Goal: Check status: Check status

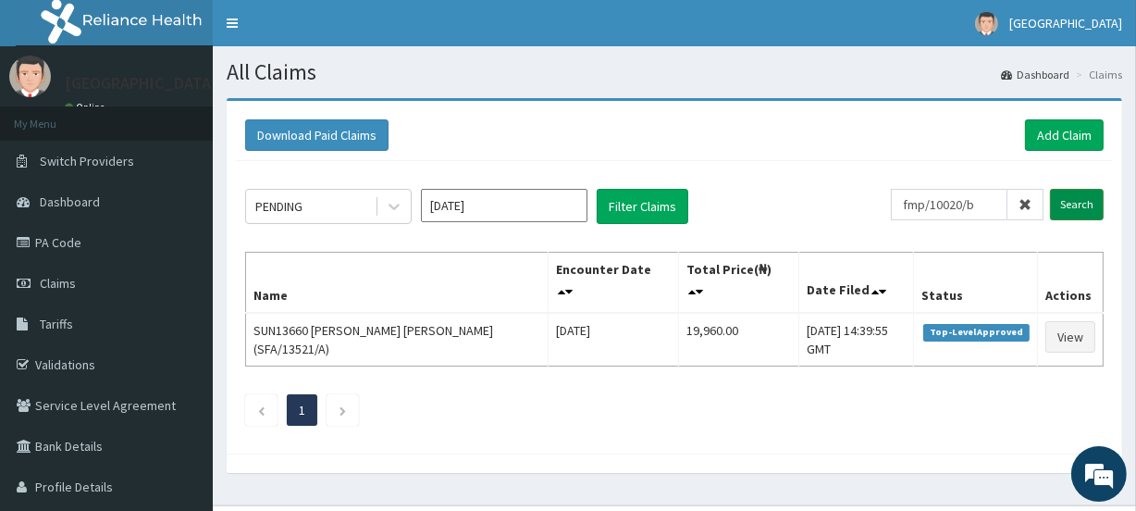
type input "fmp/10020/b"
click at [1060, 202] on input "Search" at bounding box center [1077, 204] width 54 height 31
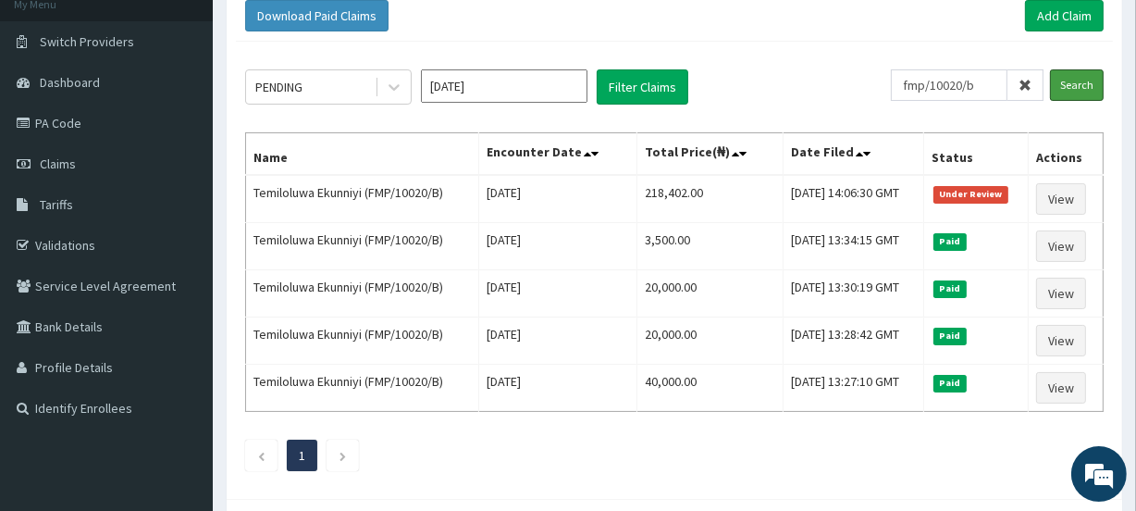
scroll to position [120, 0]
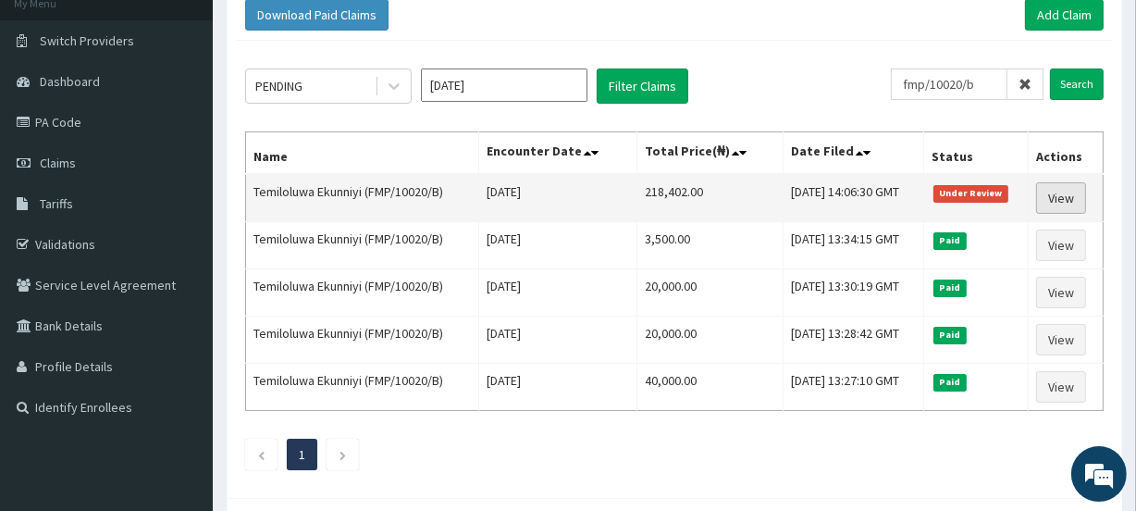
click at [1064, 198] on link "View" at bounding box center [1061, 197] width 50 height 31
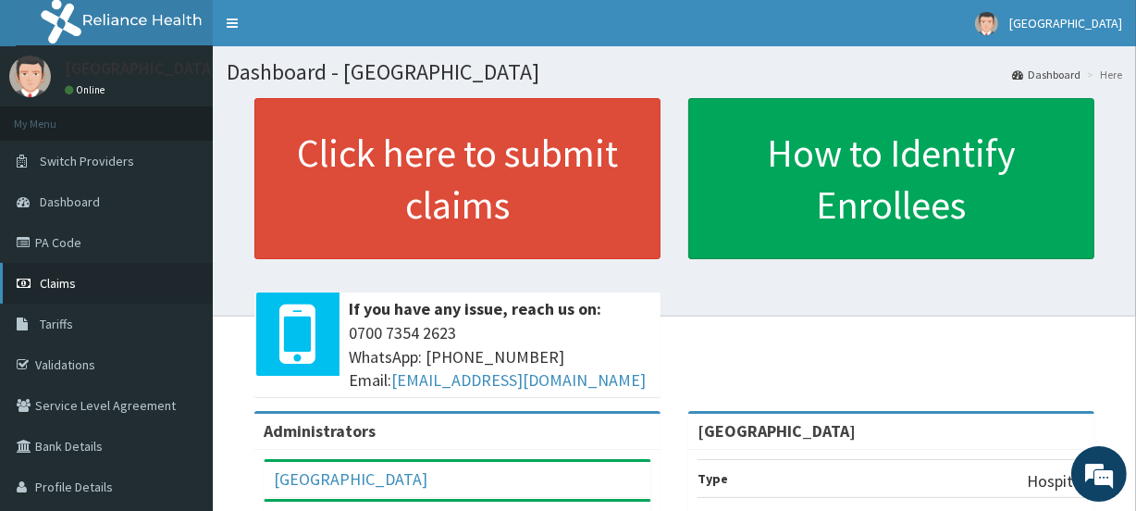
click at [91, 283] on link "Claims" at bounding box center [106, 283] width 213 height 41
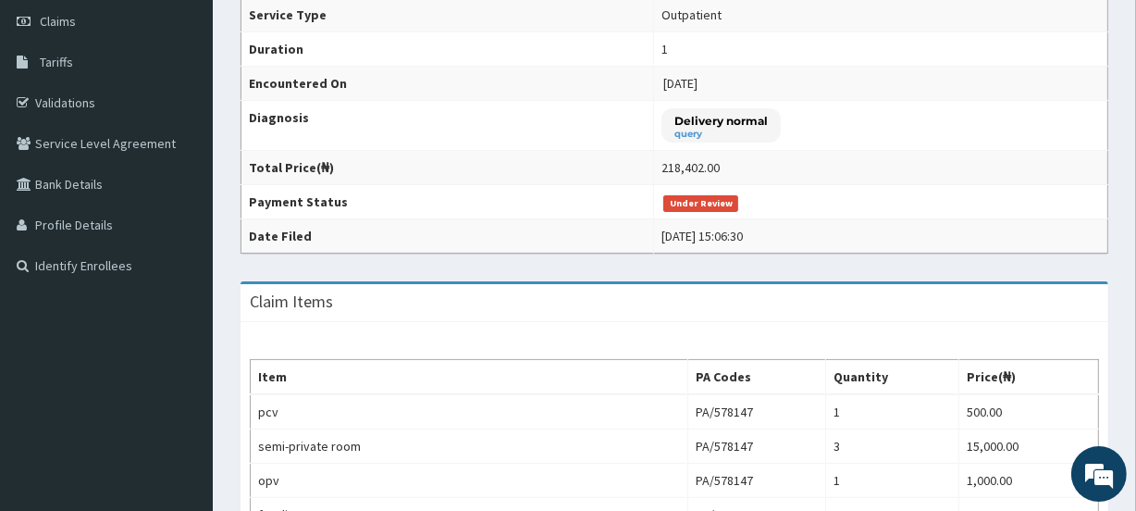
scroll to position [228, 0]
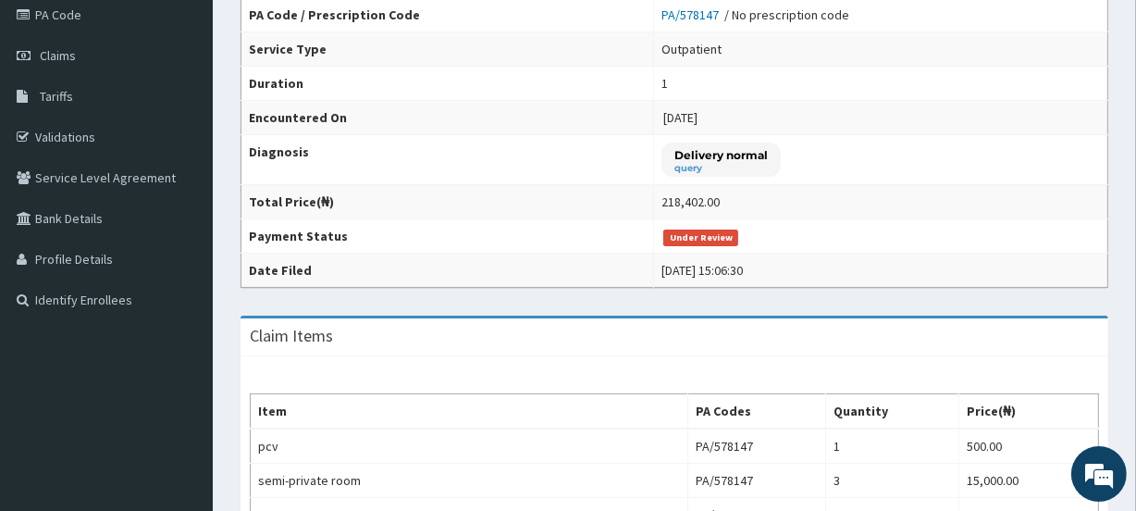
drag, startPoint x: 1130, startPoint y: 116, endPoint x: 1143, endPoint y: 101, distance: 19.7
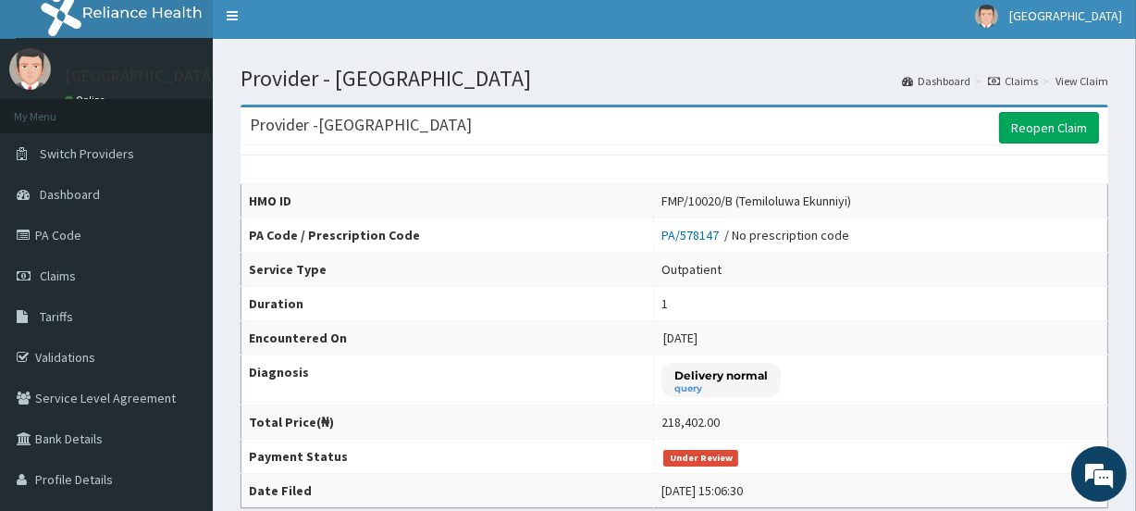
scroll to position [0, 0]
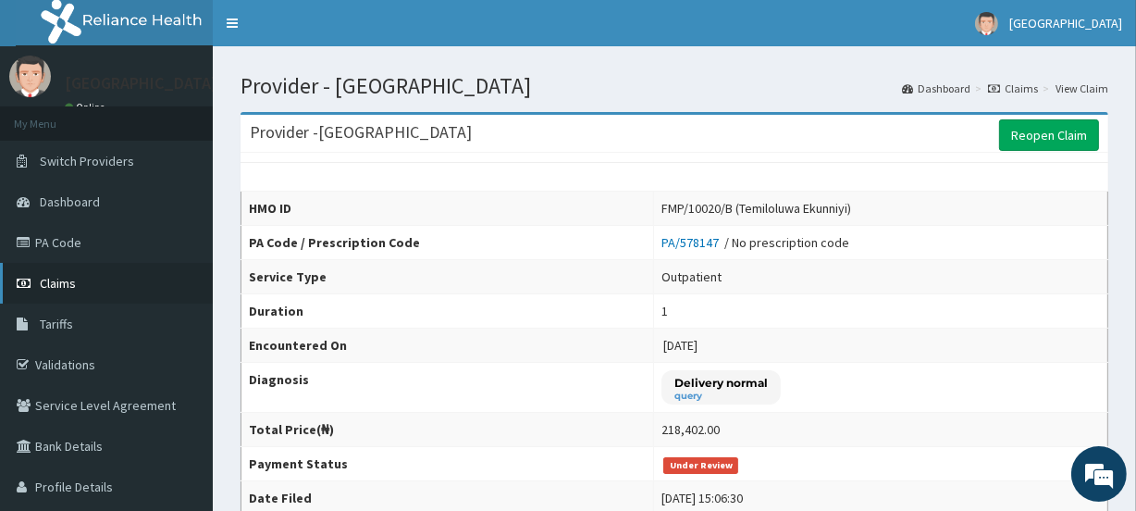
click at [80, 287] on link "Claims" at bounding box center [106, 283] width 213 height 41
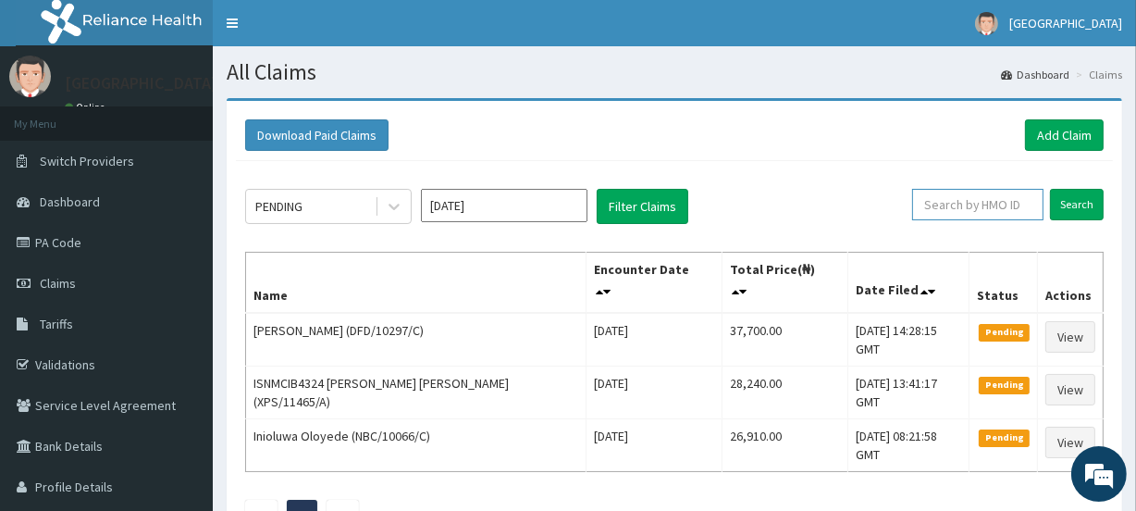
click at [962, 203] on input "text" at bounding box center [977, 204] width 131 height 31
click at [1073, 197] on input "Search" at bounding box center [1077, 204] width 54 height 31
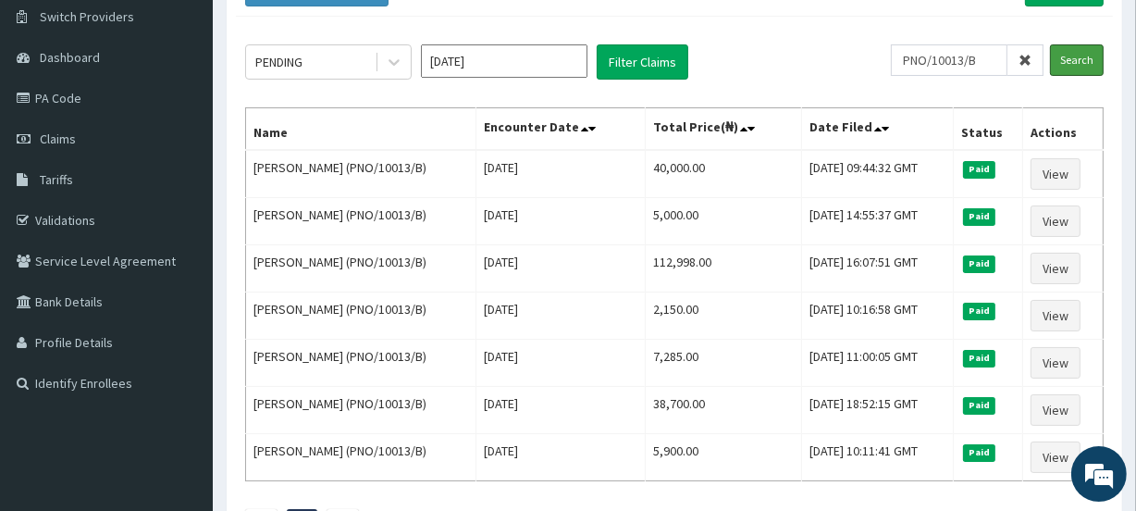
scroll to position [136, 0]
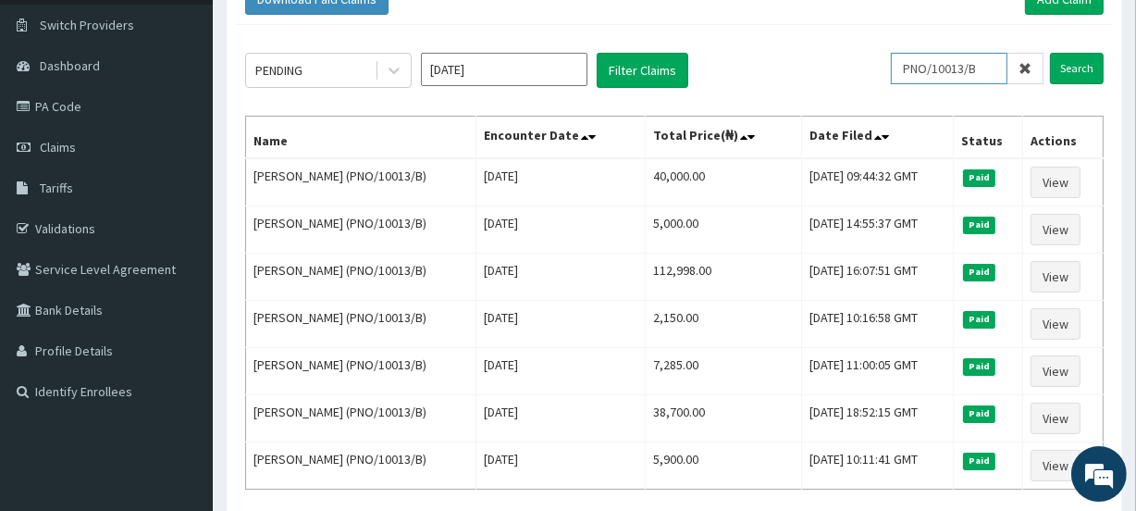
click at [990, 72] on input "PNO/10013/B" at bounding box center [949, 68] width 117 height 31
type input "P"
click at [1080, 70] on input "Search" at bounding box center [1077, 68] width 54 height 31
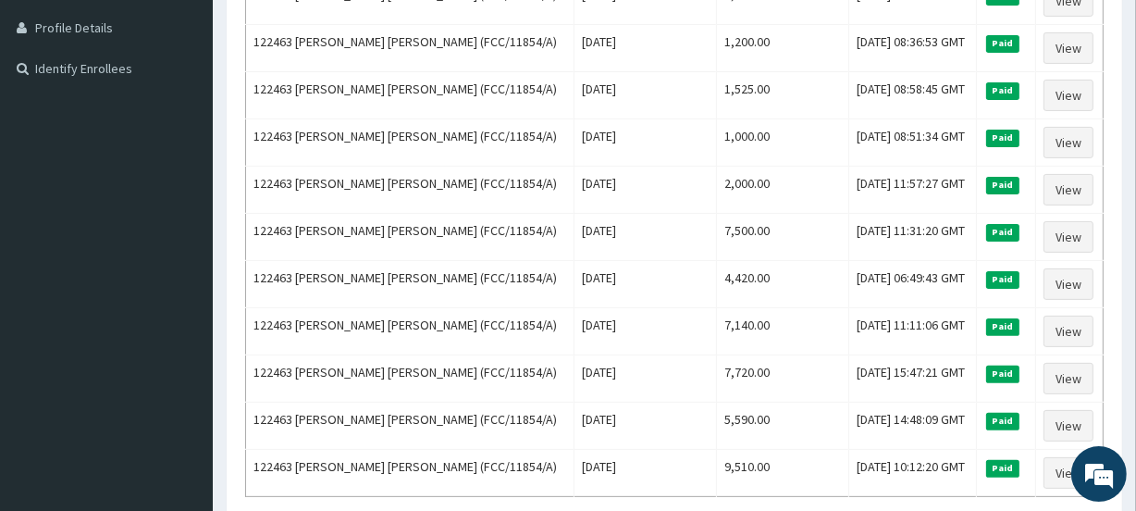
scroll to position [183, 0]
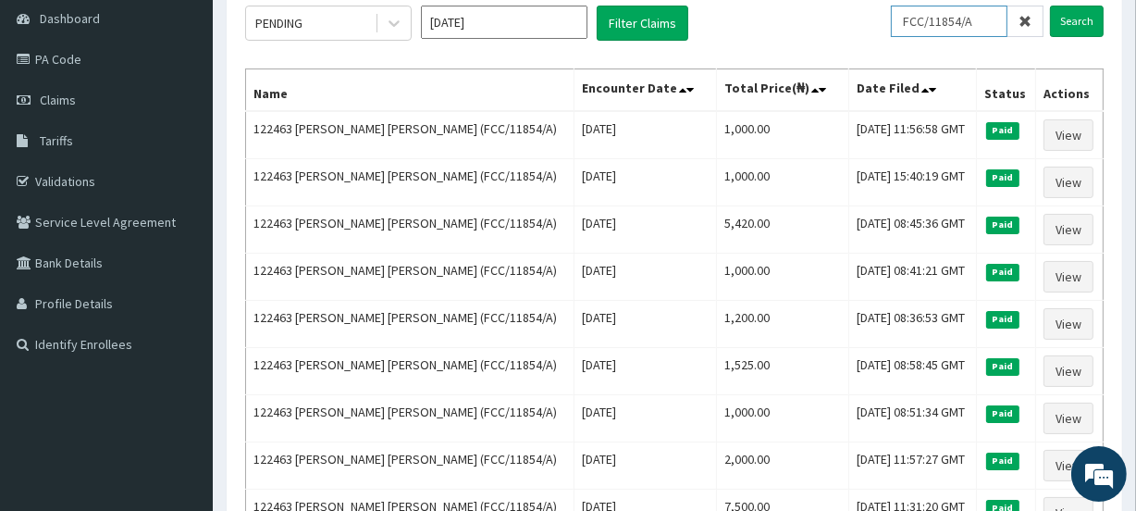
click at [989, 21] on input "FCC/11854/A" at bounding box center [949, 21] width 117 height 31
type input "F"
click at [1080, 19] on input "Search" at bounding box center [1077, 21] width 54 height 31
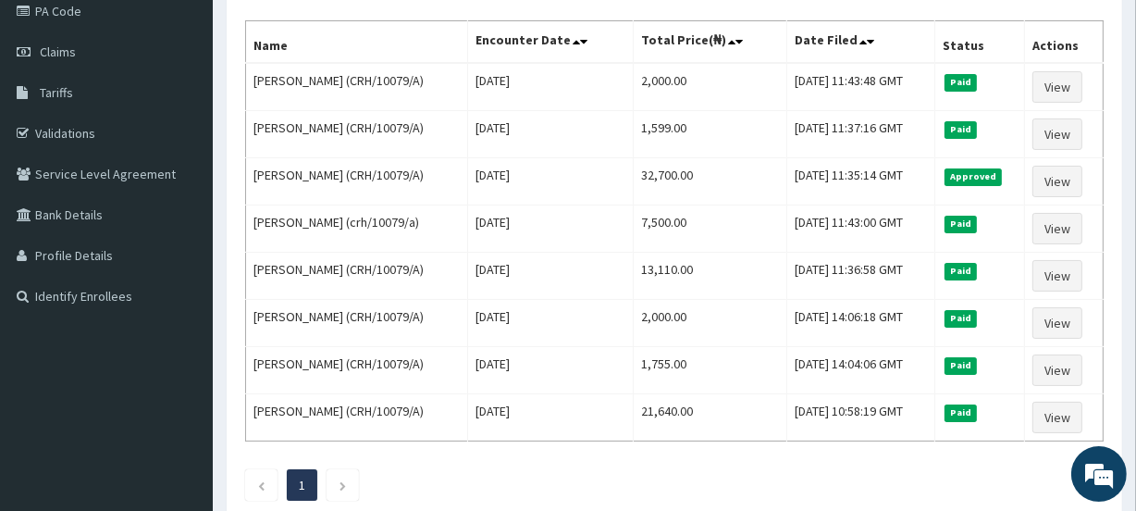
scroll to position [0, 0]
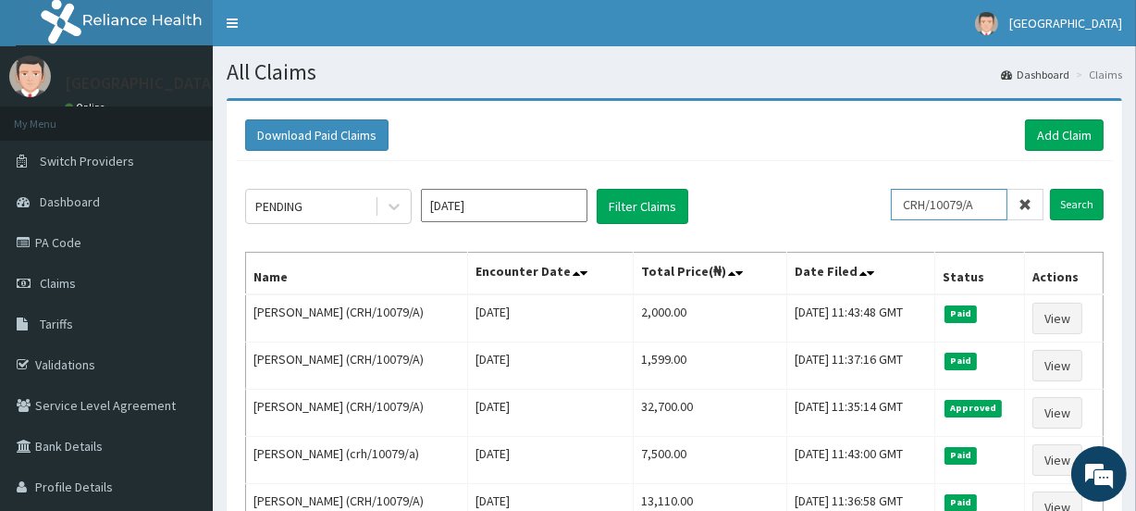
click at [985, 198] on input "CRH/10079/A" at bounding box center [949, 204] width 117 height 31
type input "C"
type input "XIA/10712/A"
click at [1068, 206] on input "Search" at bounding box center [1077, 204] width 54 height 31
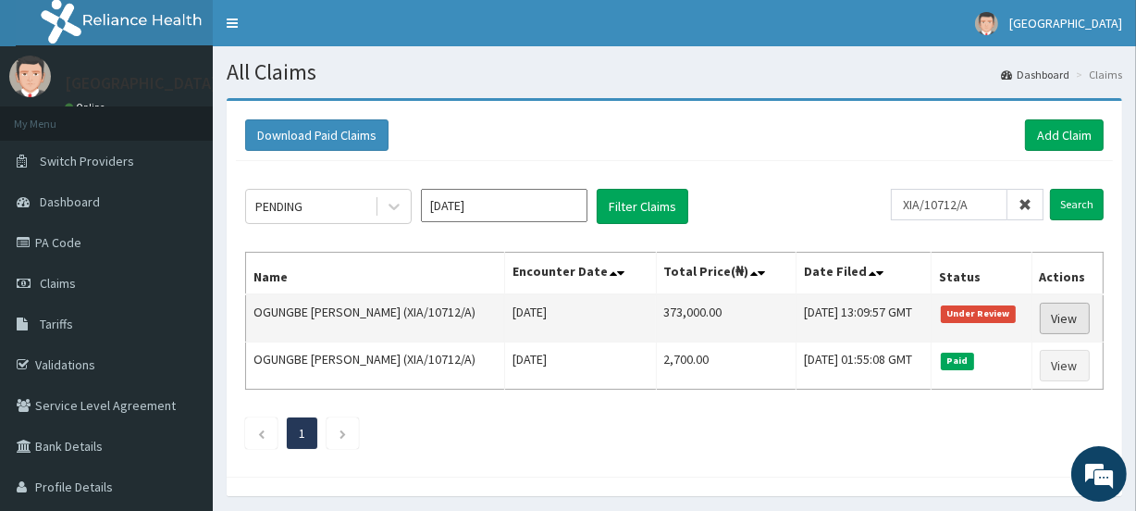
click at [1064, 316] on link "View" at bounding box center [1065, 318] width 50 height 31
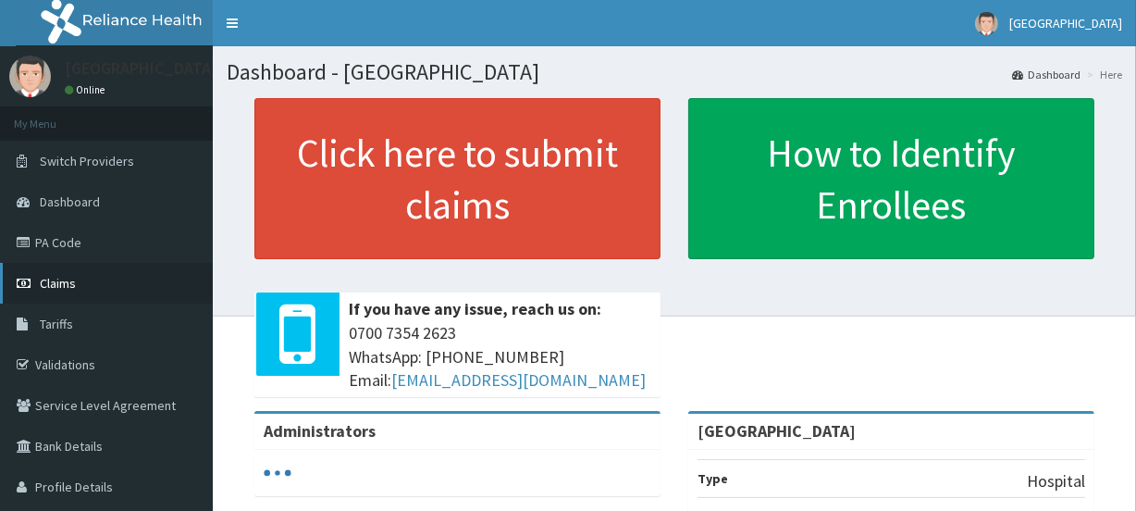
click at [45, 285] on span "Claims" at bounding box center [58, 283] width 36 height 17
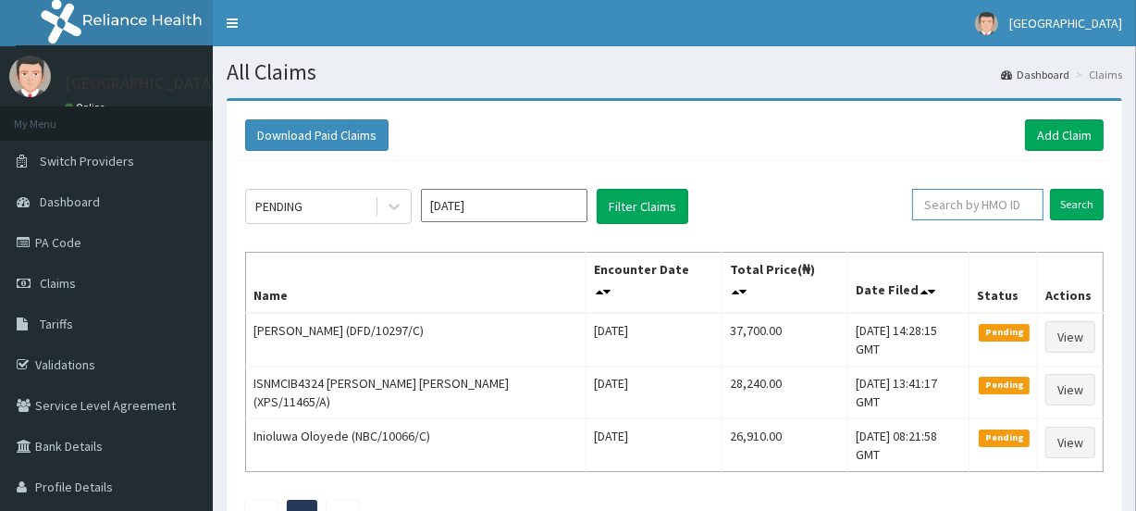
click at [965, 207] on input "text" at bounding box center [977, 204] width 131 height 31
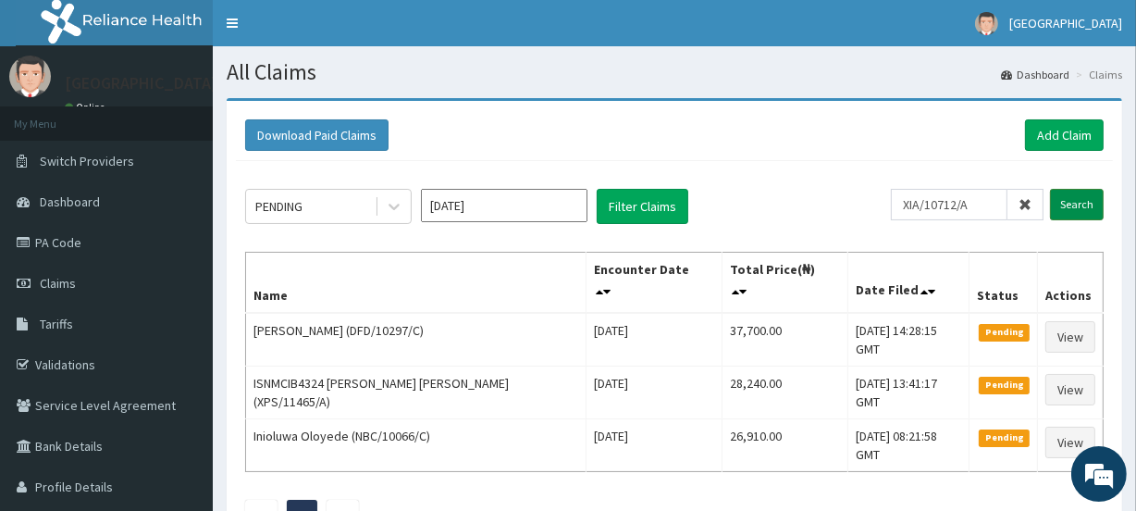
click at [1072, 203] on input "Search" at bounding box center [1077, 204] width 54 height 31
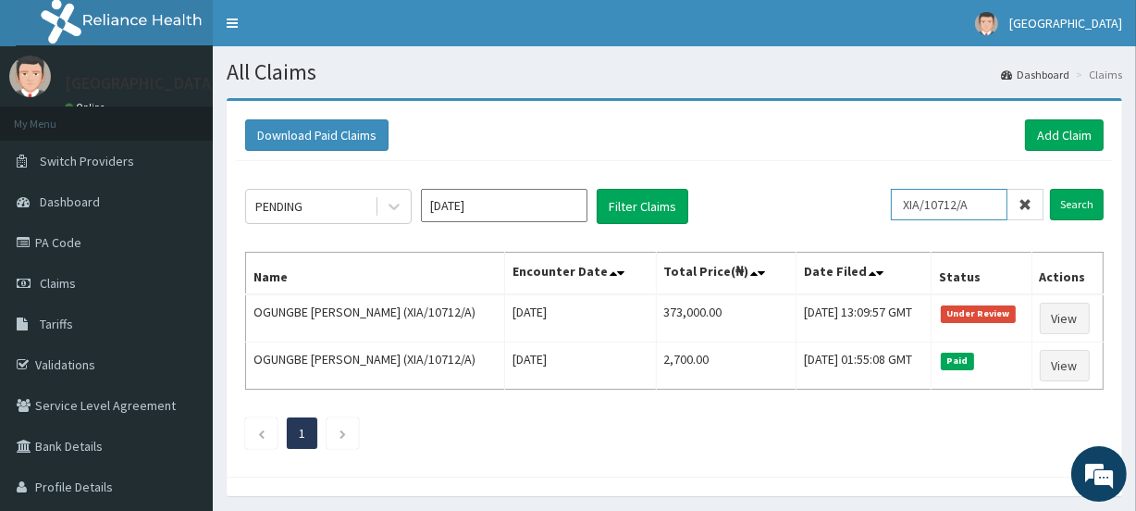
click at [986, 205] on input "XIA/10712/A" at bounding box center [949, 204] width 117 height 31
type input "X"
click at [1074, 205] on input "Search" at bounding box center [1077, 204] width 54 height 31
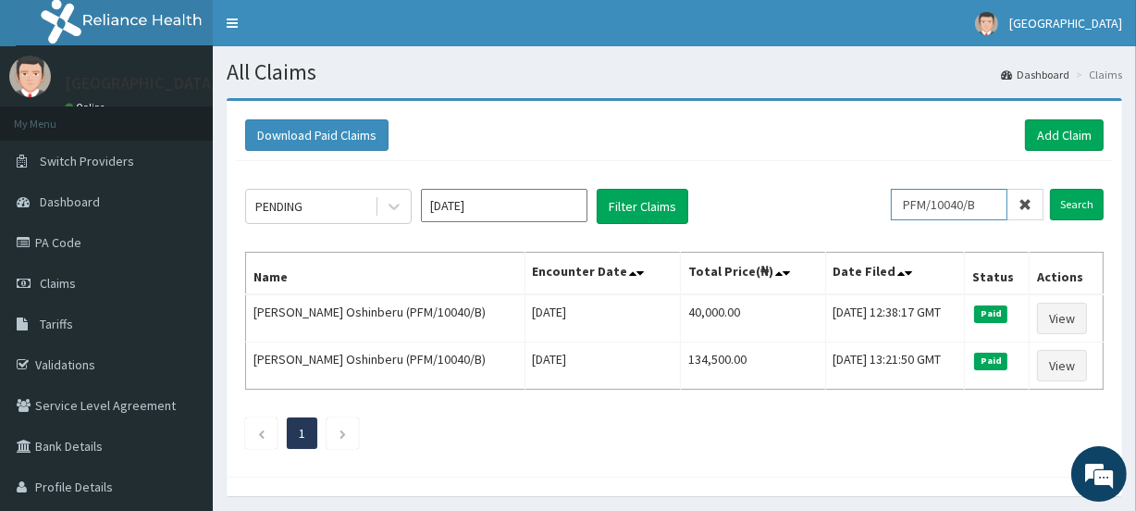
click at [991, 203] on input "PFM/10040/B" at bounding box center [949, 204] width 117 height 31
type input "P"
click at [1072, 205] on input "Search" at bounding box center [1077, 204] width 54 height 31
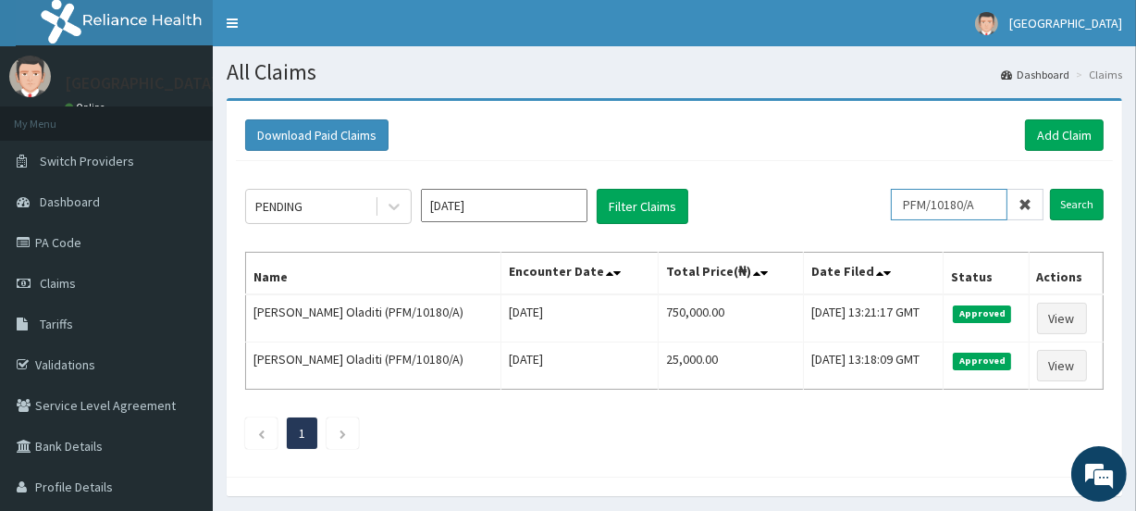
click at [985, 202] on input "PFM/10180/A" at bounding box center [949, 204] width 117 height 31
type input "P"
paste input "SFA/14775/A"
type input "SFA/14775/A"
click at [1072, 204] on input "Search" at bounding box center [1077, 204] width 54 height 31
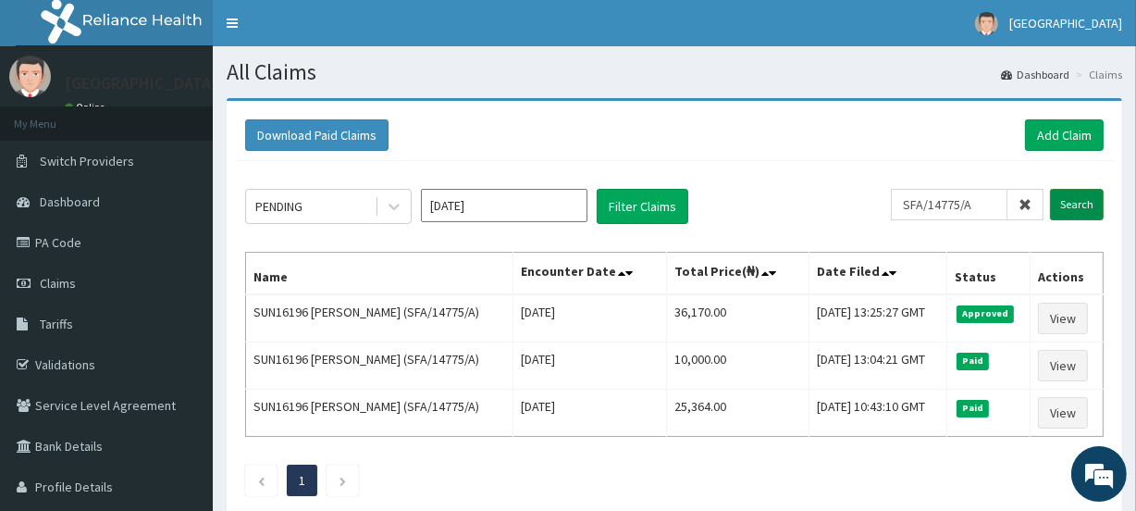
click at [1072, 204] on input "Search" at bounding box center [1077, 204] width 54 height 31
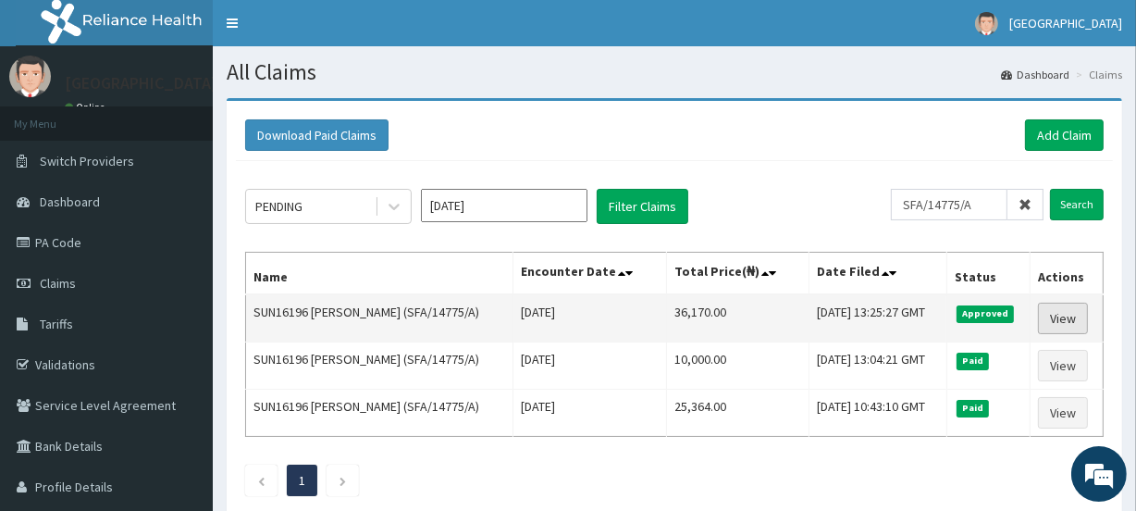
click at [1062, 334] on link "View" at bounding box center [1063, 318] width 50 height 31
